Goal: Navigation & Orientation: Understand site structure

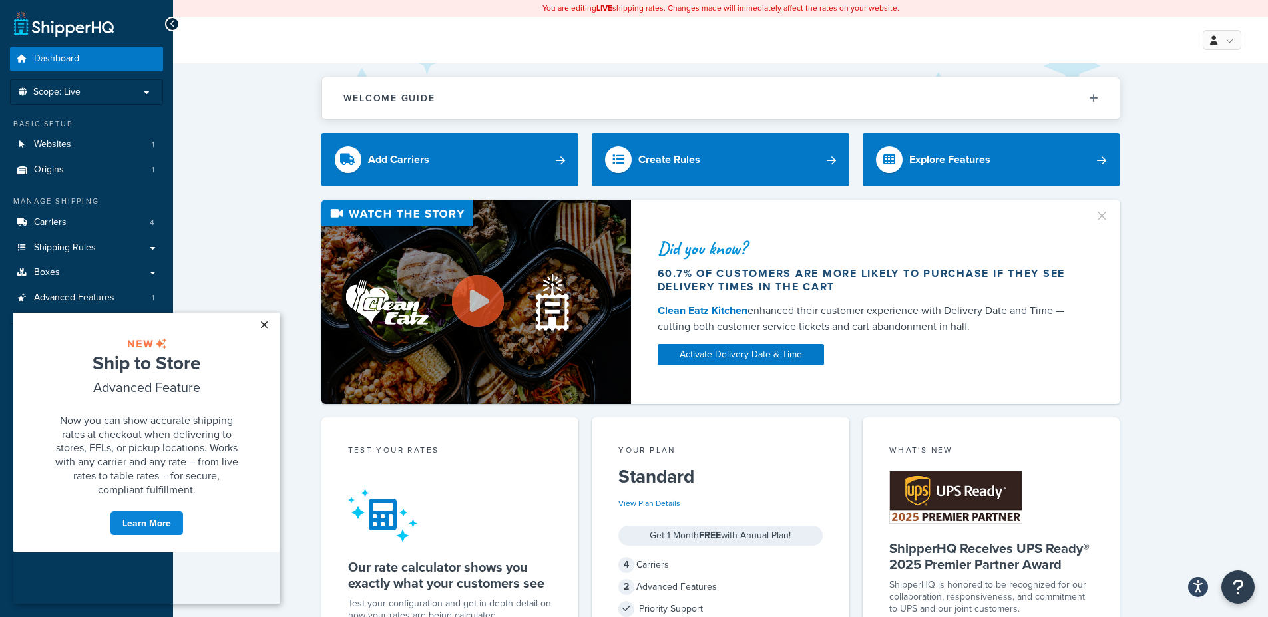
click at [260, 326] on link "×" at bounding box center [263, 325] width 23 height 24
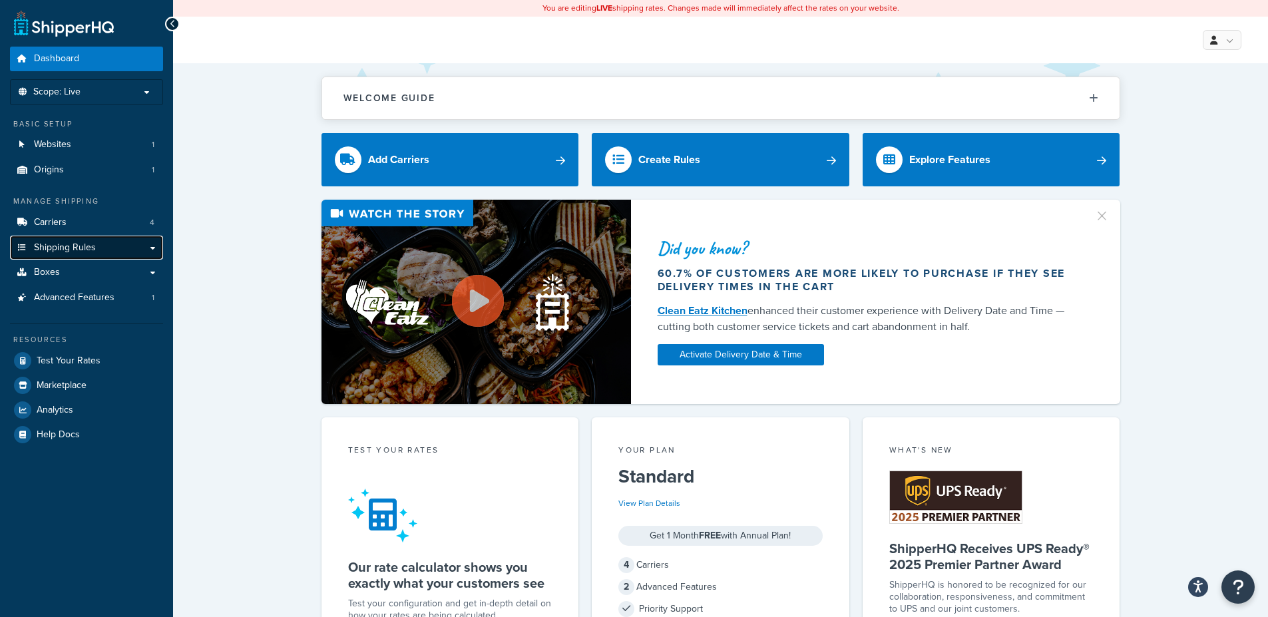
click at [91, 254] on span "Shipping Rules" at bounding box center [65, 247] width 62 height 11
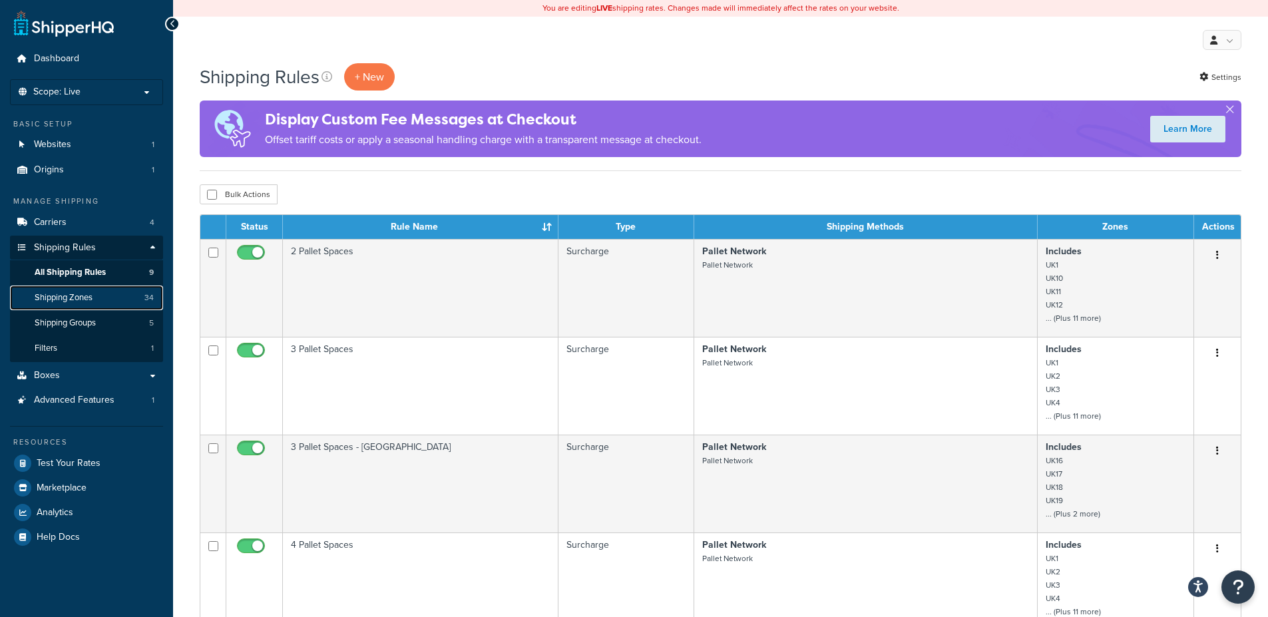
click at [87, 297] on span "Shipping Zones" at bounding box center [64, 297] width 58 height 11
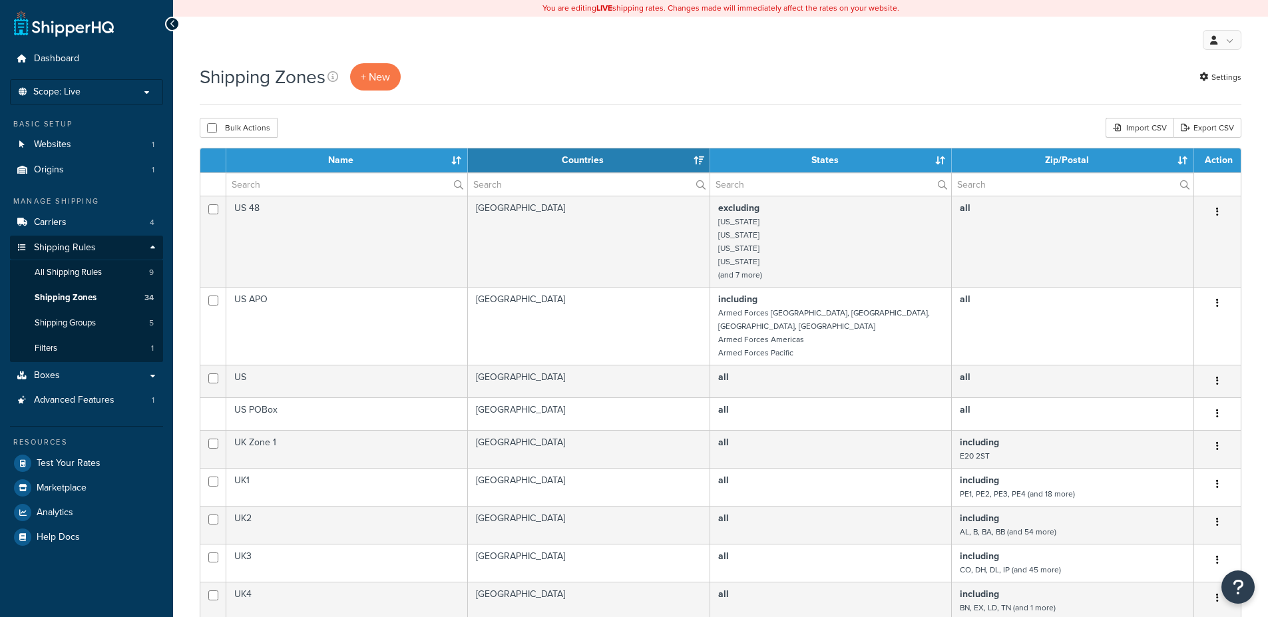
select select "15"
click at [82, 326] on span "Shipping Groups" at bounding box center [65, 322] width 61 height 11
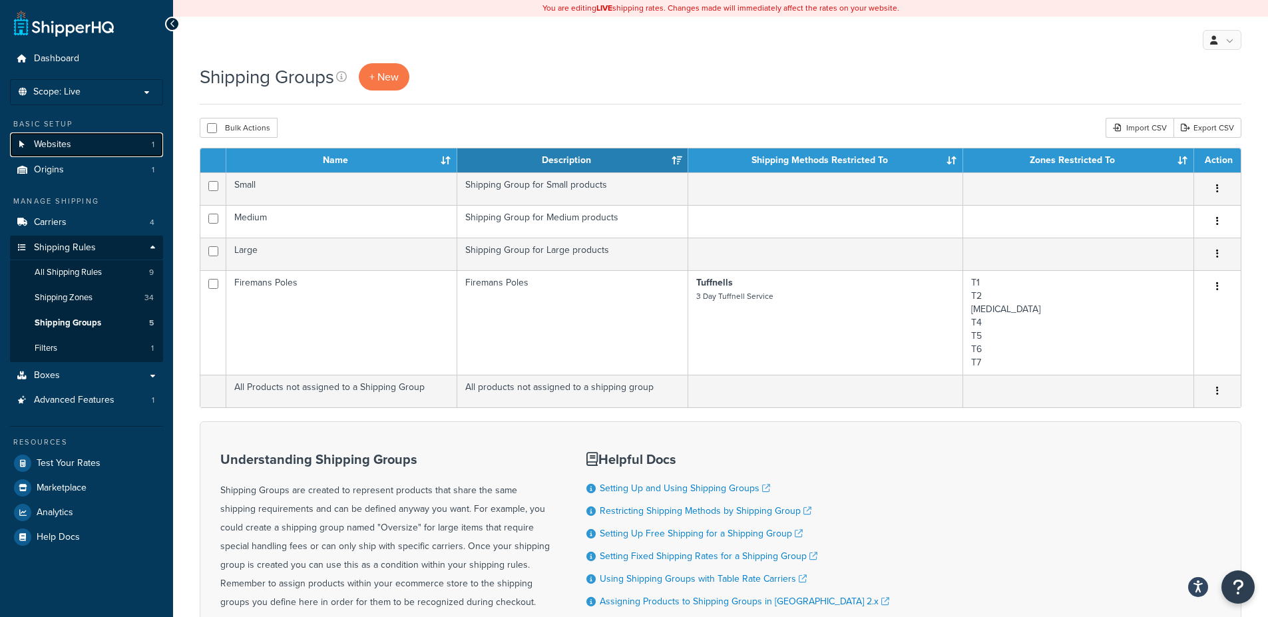
click at [92, 152] on link "Websites 1" at bounding box center [86, 144] width 153 height 25
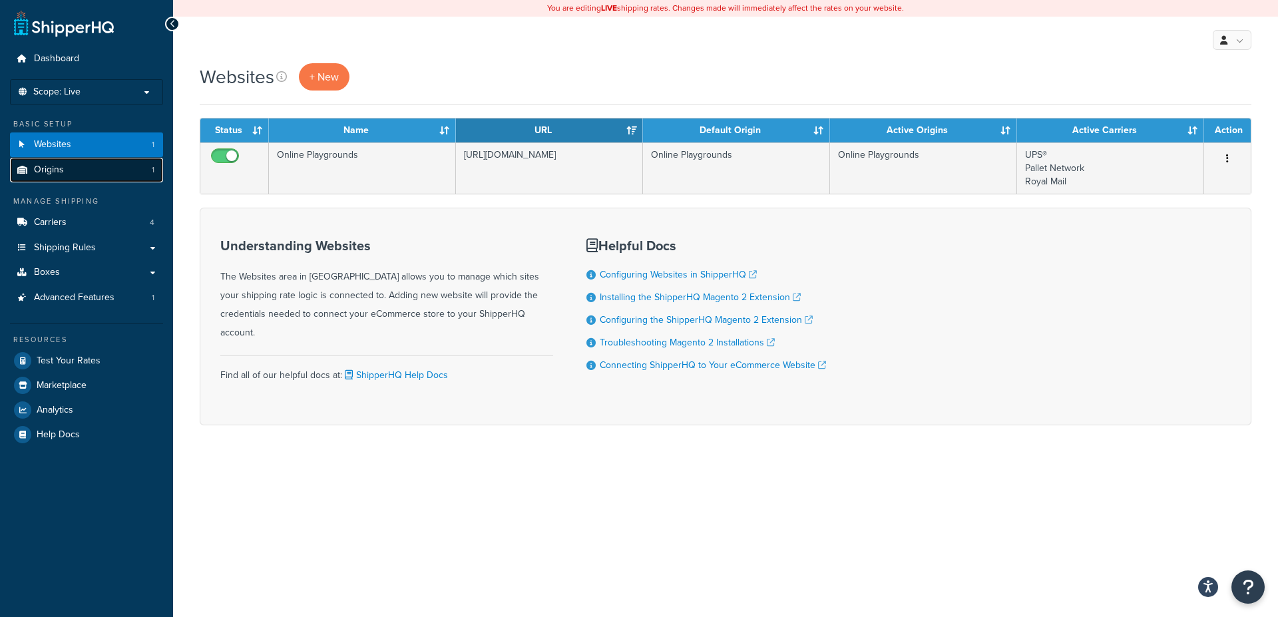
click at [78, 174] on link "Origins 1" at bounding box center [86, 170] width 153 height 25
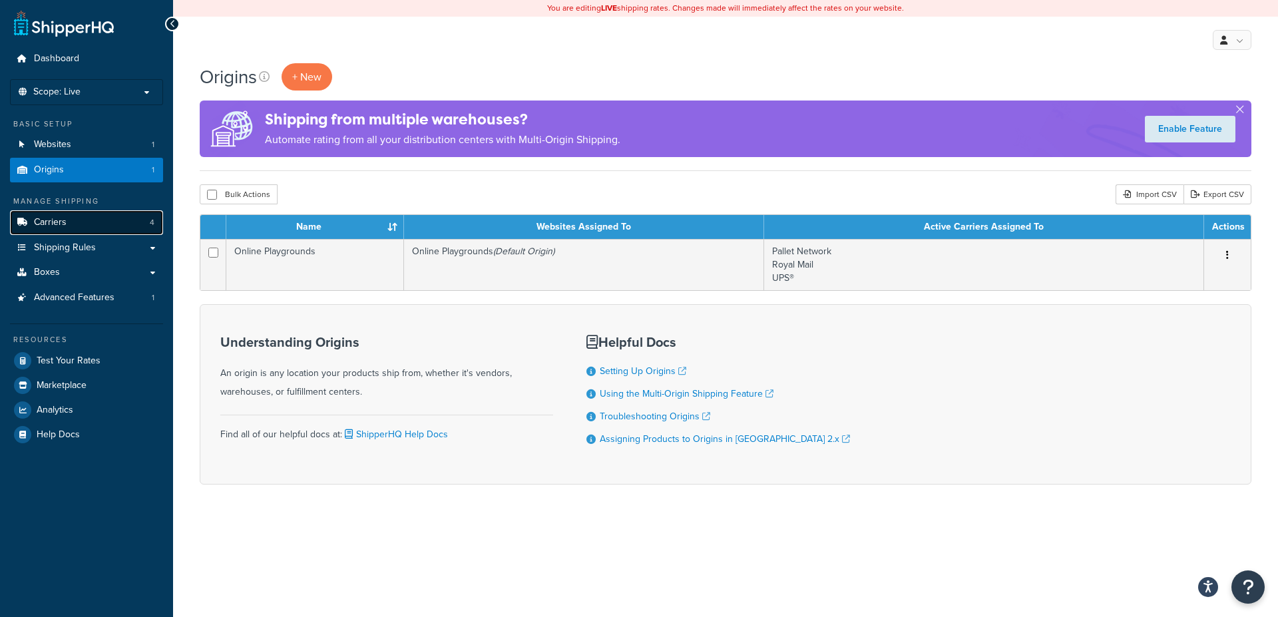
click at [45, 228] on span "Carriers" at bounding box center [50, 222] width 33 height 11
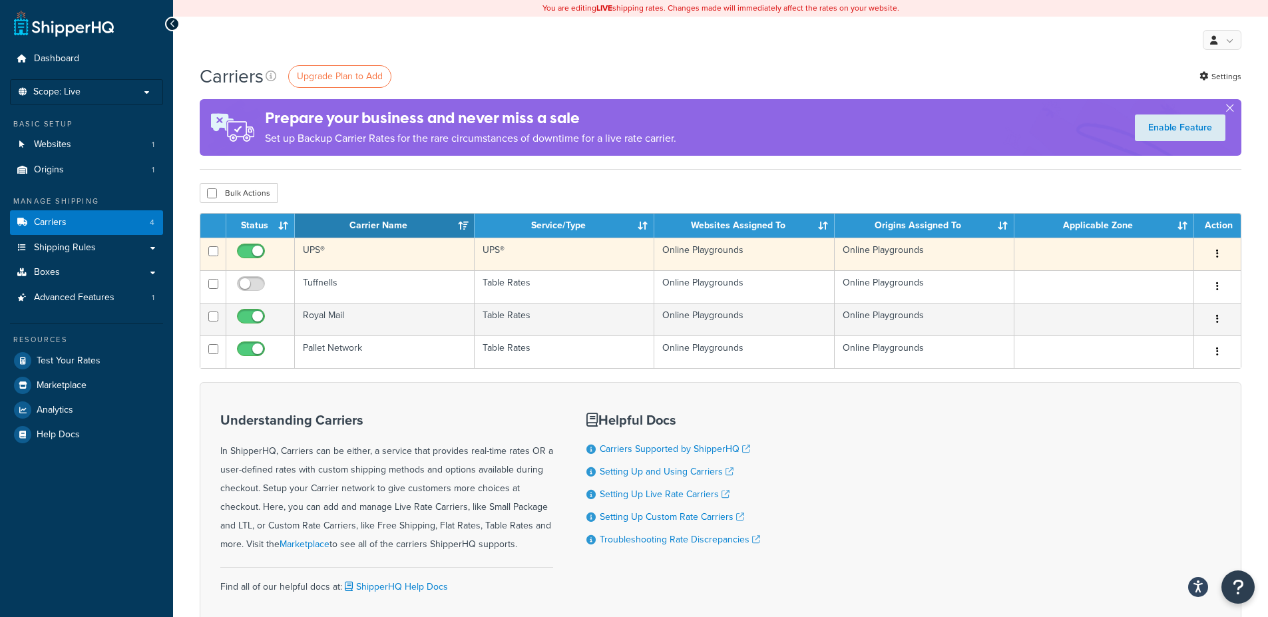
click at [1217, 254] on icon "button" at bounding box center [1217, 253] width 3 height 9
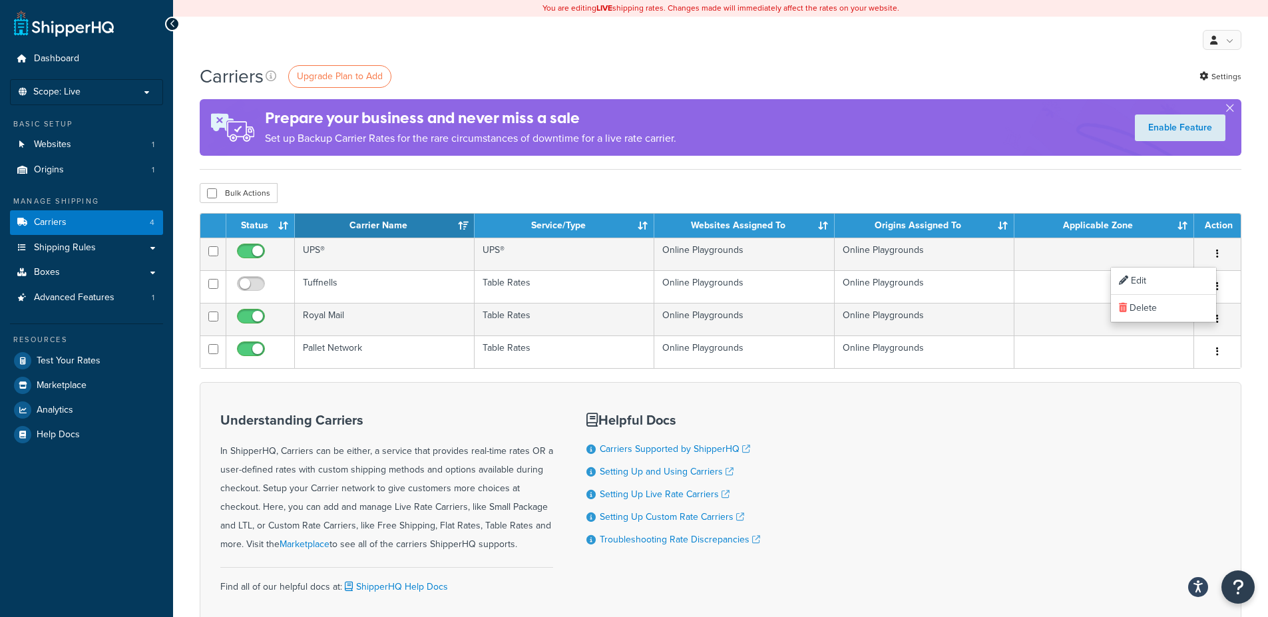
click at [873, 186] on div "Bulk Actions Duplicate [GEOGRAPHIC_DATA]" at bounding box center [721, 193] width 1042 height 20
